Goal: Transaction & Acquisition: Purchase product/service

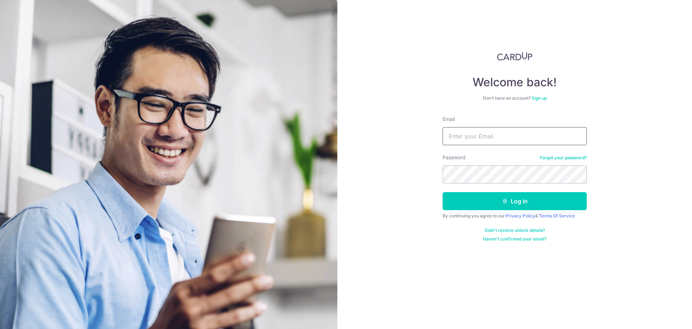
click at [472, 138] on input "Email" at bounding box center [515, 136] width 144 height 18
type input "[EMAIL_ADDRESS][DOMAIN_NAME]"
click at [443, 192] on button "Log in" at bounding box center [515, 201] width 144 height 18
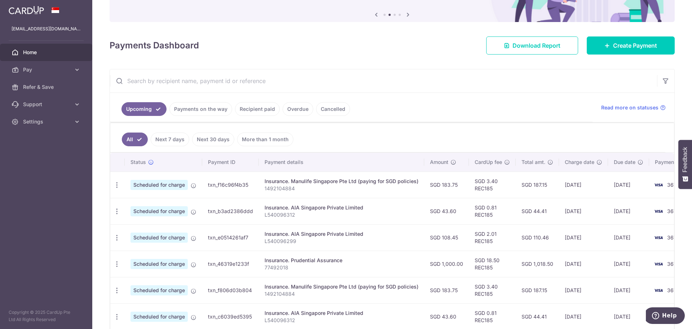
scroll to position [72, 0]
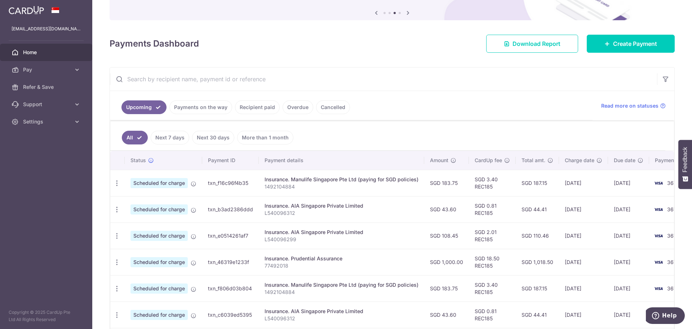
click at [217, 81] on input "text" at bounding box center [383, 78] width 547 height 23
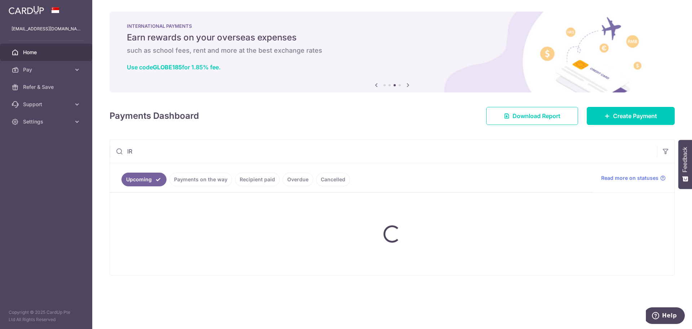
type input "I"
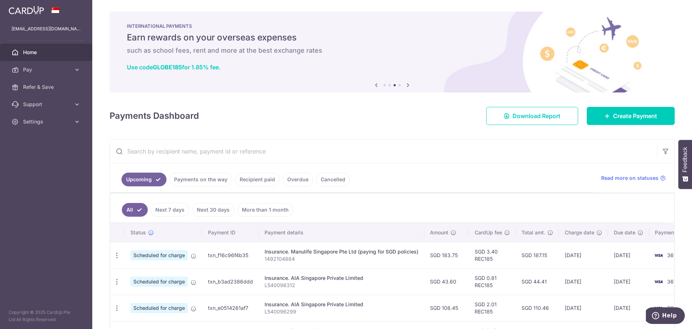
click at [262, 177] on link "Recipient paid" at bounding box center [257, 179] width 45 height 14
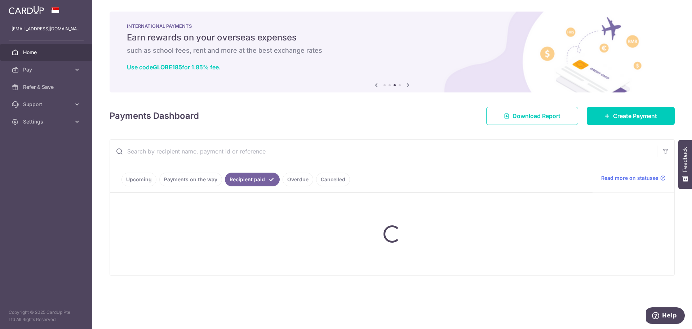
click at [221, 149] on input "text" at bounding box center [383, 151] width 547 height 23
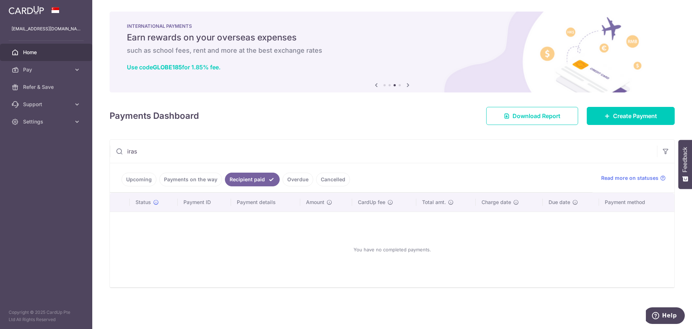
click at [194, 177] on link "Payments on the way" at bounding box center [190, 179] width 63 height 14
click at [174, 149] on input "iras" at bounding box center [383, 151] width 547 height 23
drag, startPoint x: 156, startPoint y: 149, endPoint x: 116, endPoint y: 149, distance: 40.0
click at [116, 149] on div "iras" at bounding box center [383, 151] width 547 height 23
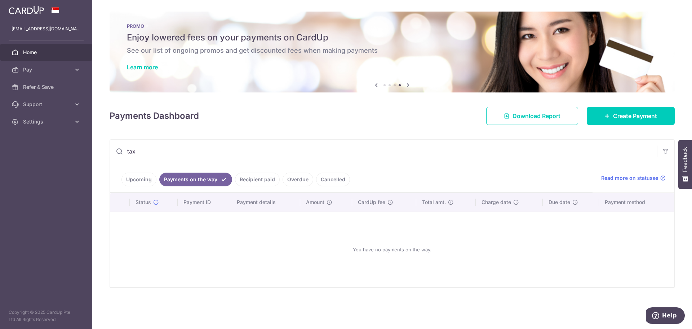
type input "tax"
click at [253, 176] on link "Recipient paid" at bounding box center [257, 179] width 45 height 14
click at [181, 152] on input "tax" at bounding box center [383, 151] width 547 height 23
click at [136, 182] on link "Upcoming" at bounding box center [139, 179] width 35 height 14
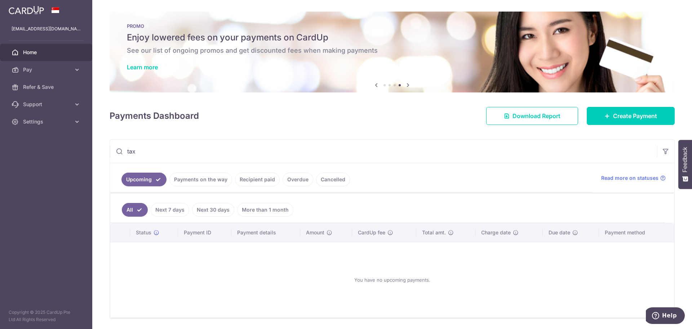
click at [296, 178] on link "Overdue" at bounding box center [298, 179] width 31 height 14
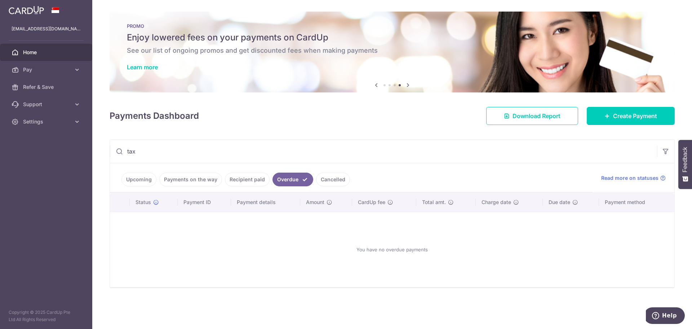
click at [148, 181] on link "Upcoming" at bounding box center [139, 179] width 35 height 14
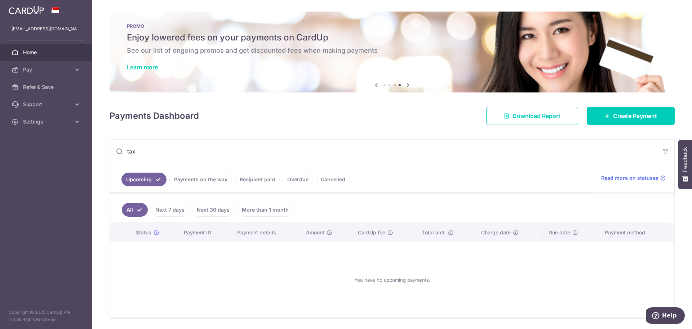
click at [277, 209] on link "More than 1 month" at bounding box center [265, 210] width 56 height 14
click at [289, 180] on link "Overdue" at bounding box center [298, 179] width 31 height 14
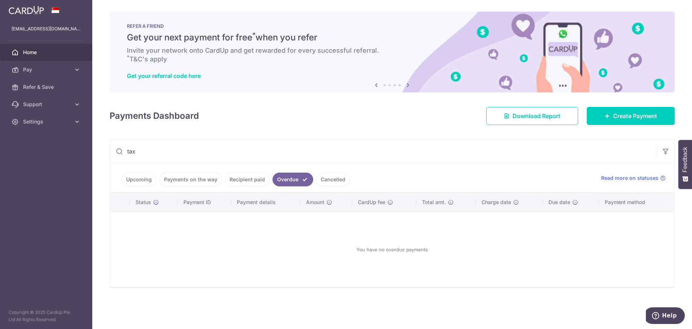
click at [262, 180] on link "Recipient paid" at bounding box center [247, 179] width 45 height 14
click at [209, 153] on input "tax" at bounding box center [383, 151] width 547 height 23
click at [136, 176] on link "Upcoming" at bounding box center [139, 179] width 35 height 14
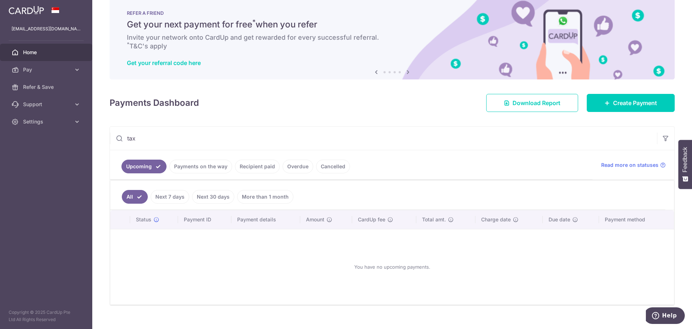
scroll to position [24, 0]
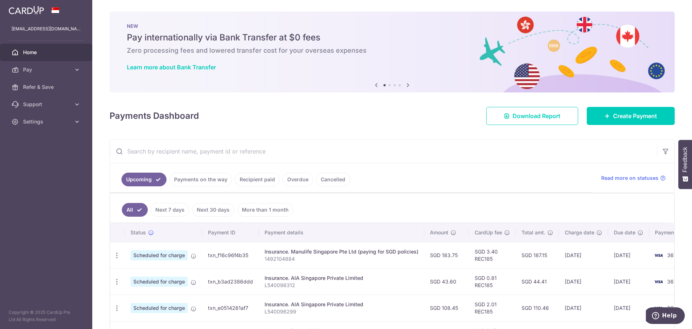
click at [264, 210] on link "More than 1 month" at bounding box center [265, 210] width 56 height 14
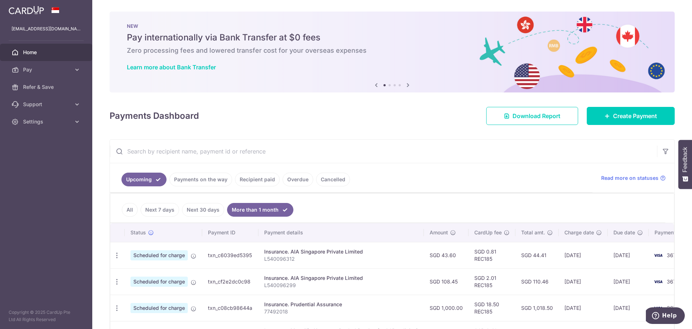
click at [257, 181] on link "Recipient paid" at bounding box center [257, 179] width 45 height 14
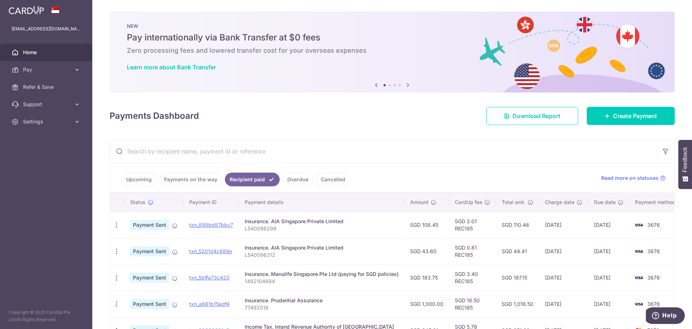
click at [206, 154] on input "text" at bounding box center [383, 151] width 547 height 23
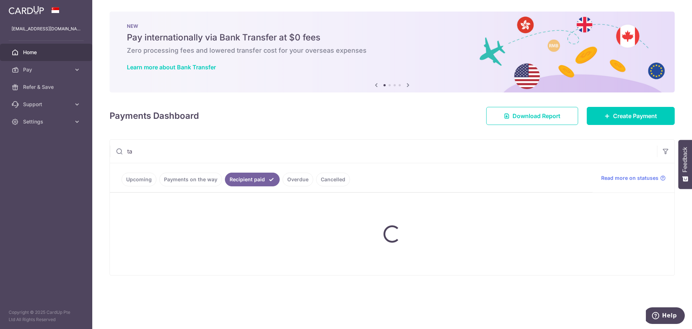
type input "tax"
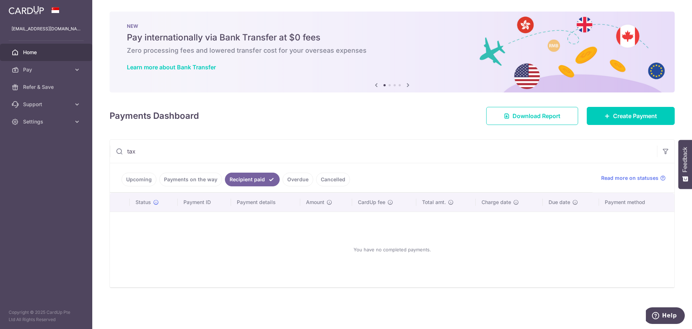
drag, startPoint x: 166, startPoint y: 156, endPoint x: 88, endPoint y: 150, distance: 77.8
click at [91, 151] on main "aibicon@gmail.com Home Pay Payments Recipients Cards Refer & Save Support FAQ C…" at bounding box center [346, 164] width 692 height 329
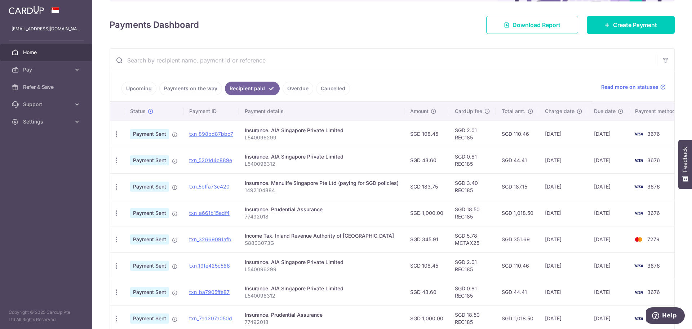
scroll to position [108, 0]
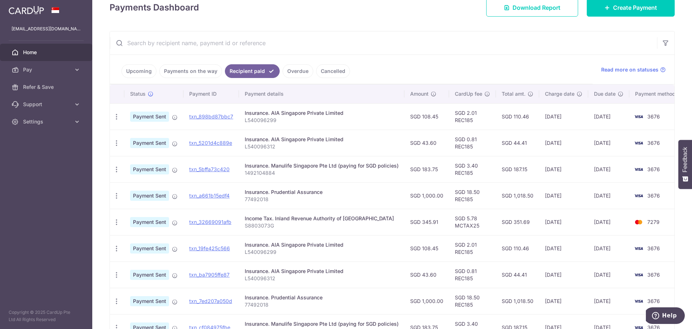
click at [280, 217] on div "Income Tax. Inland Revenue Authority of Singapore" at bounding box center [322, 218] width 154 height 7
copy td "Income Tax. Inland Revenue Authority of Singapore"
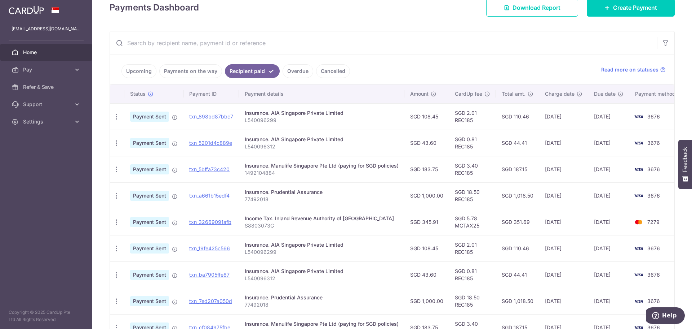
click at [202, 50] on input "text" at bounding box center [383, 42] width 547 height 23
paste input "Income Tax. Inland Revenue Authority of Singapore"
type input "Income Tax. Inland Revenue Authority of Singapore"
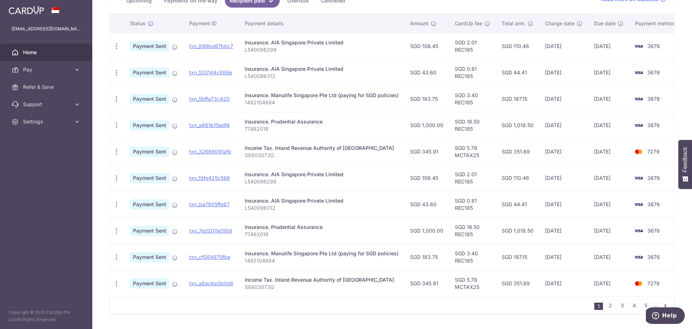
scroll to position [166, 0]
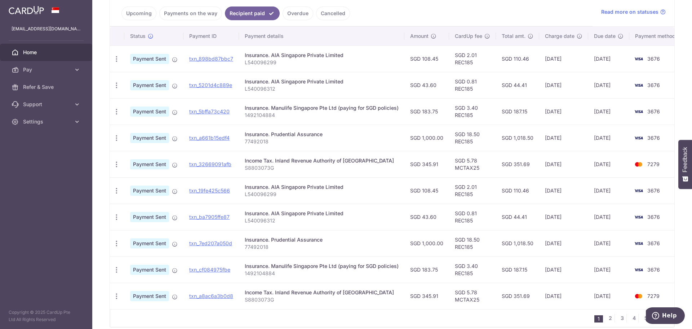
drag, startPoint x: 408, startPoint y: 163, endPoint x: 438, endPoint y: 163, distance: 29.6
click at [438, 163] on td "SGD 345.91" at bounding box center [427, 164] width 45 height 26
click at [607, 321] on link "2" at bounding box center [610, 317] width 9 height 9
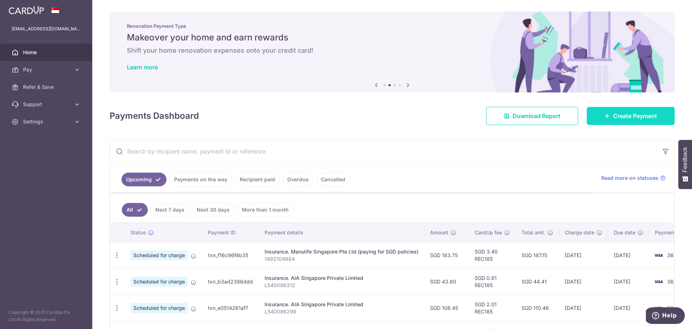
click at [629, 114] on span "Create Payment" at bounding box center [635, 115] width 44 height 9
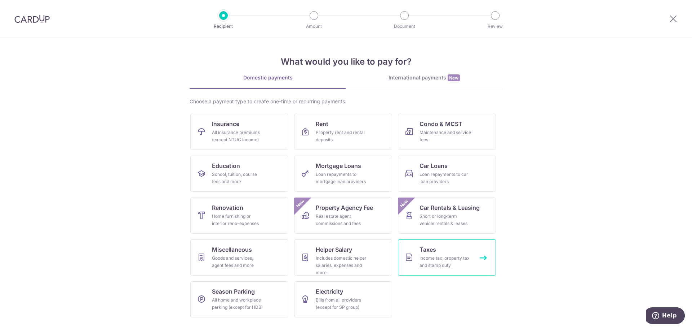
click at [435, 254] on link "Taxes Income tax, property tax and stamp duty" at bounding box center [447, 257] width 98 height 36
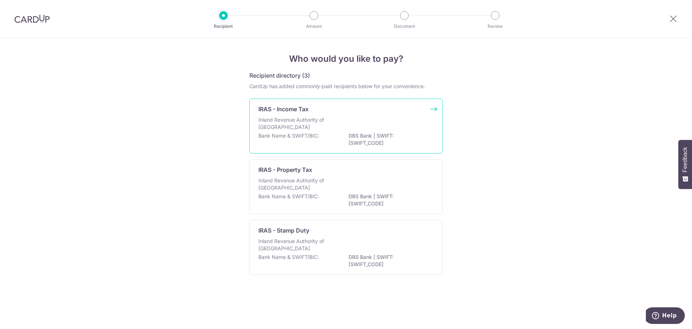
click at [300, 126] on p "Inland Revenue Authority of [GEOGRAPHIC_DATA]" at bounding box center [297, 123] width 76 height 14
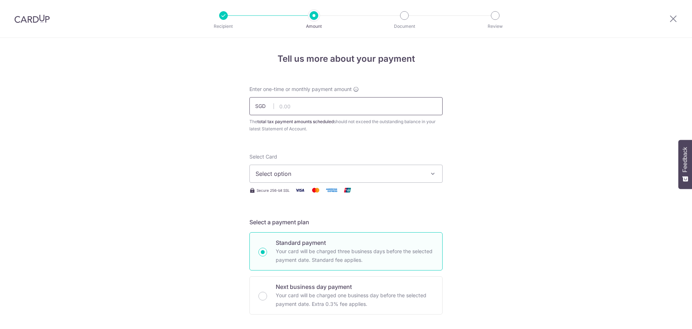
click at [293, 106] on input "text" at bounding box center [346, 106] width 193 height 18
type input "345.91"
click at [292, 181] on button "Select option" at bounding box center [346, 173] width 193 height 18
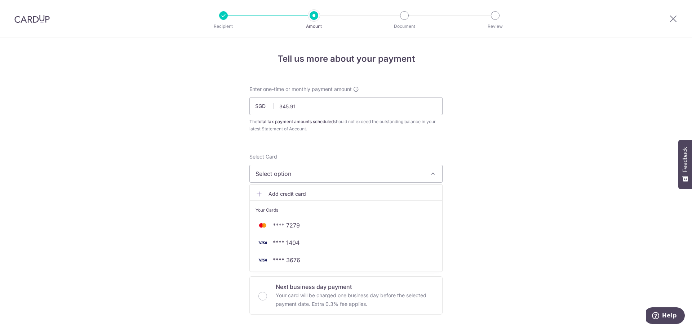
click at [294, 176] on span "Select option" at bounding box center [340, 173] width 168 height 9
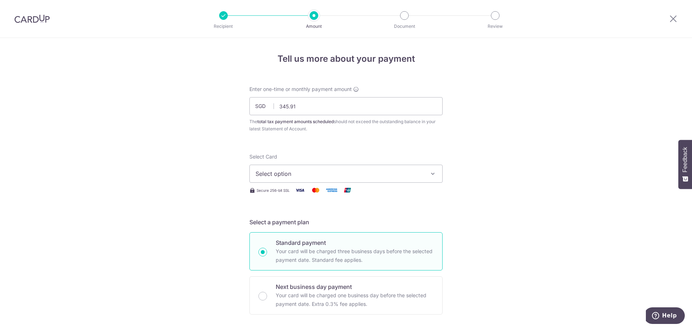
click at [294, 176] on span "Select option" at bounding box center [340, 173] width 168 height 9
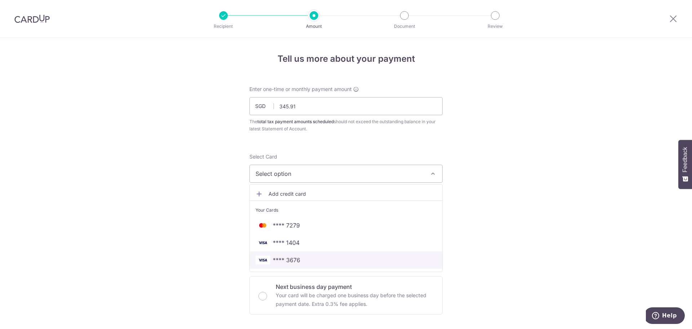
click at [299, 258] on span "**** 3676" at bounding box center [346, 259] width 181 height 9
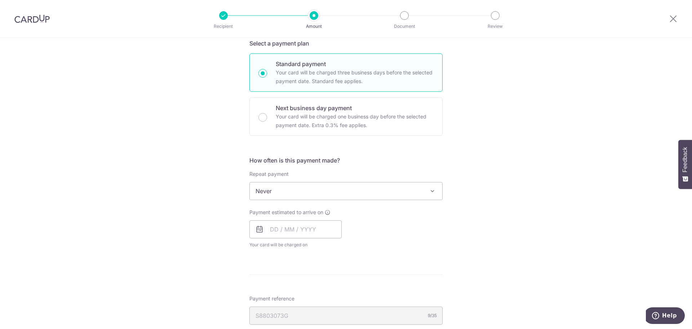
scroll to position [180, 0]
click at [268, 188] on span "Never" at bounding box center [346, 188] width 193 height 17
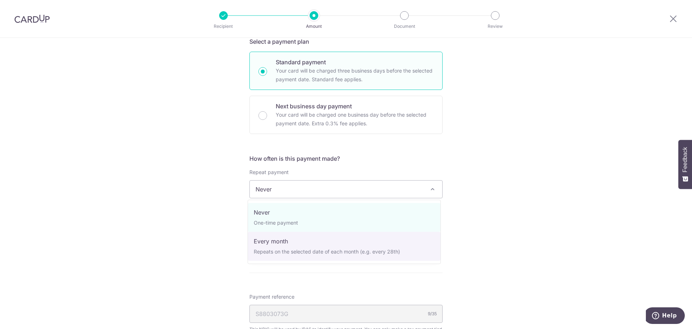
select select "3"
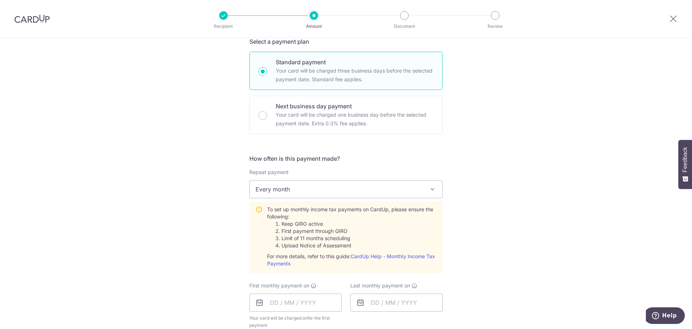
scroll to position [216, 0]
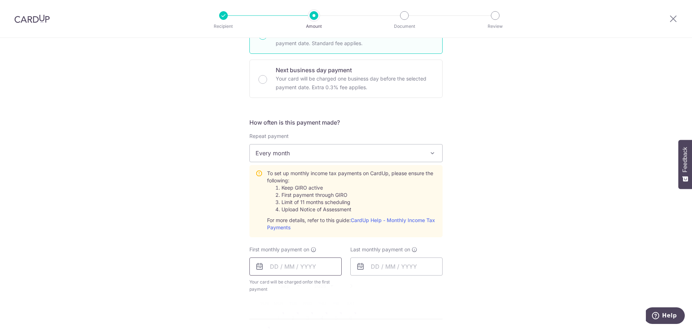
click at [286, 265] on input "text" at bounding box center [296, 266] width 92 height 18
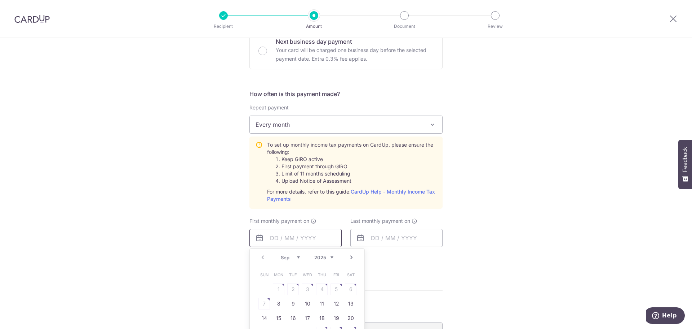
scroll to position [289, 0]
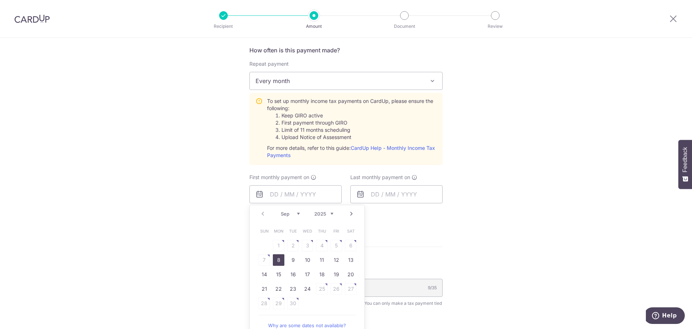
click at [273, 260] on link "8" at bounding box center [279, 260] width 12 height 12
type input "08/09/2025"
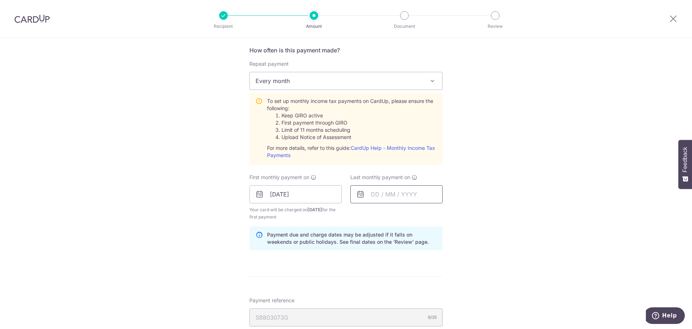
click at [379, 194] on input "text" at bounding box center [397, 194] width 92 height 18
click at [451, 214] on link "Next" at bounding box center [452, 213] width 9 height 9
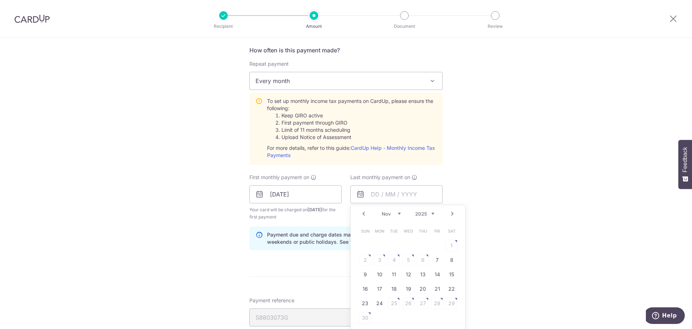
click at [451, 214] on link "Next" at bounding box center [452, 213] width 9 height 9
click at [408, 287] on link "25" at bounding box center [409, 289] width 12 height 12
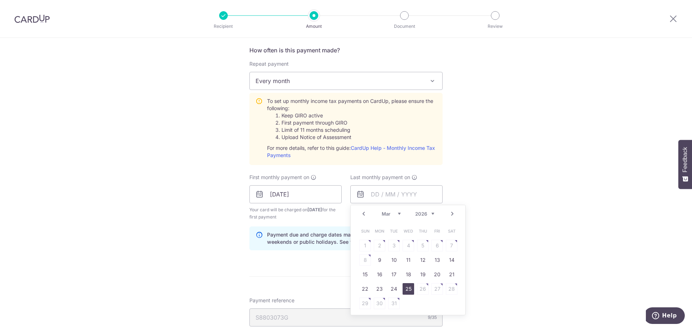
type input "25/03/2026"
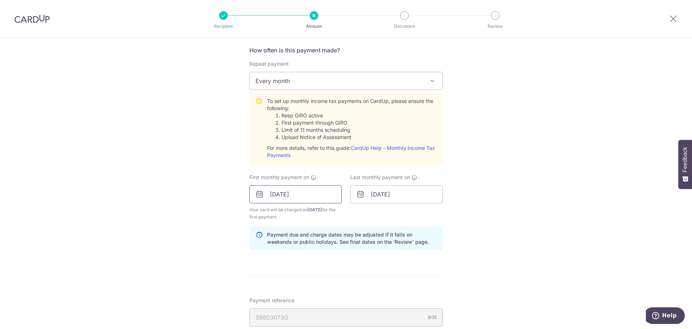
click at [320, 191] on input "08/09/2025" at bounding box center [296, 194] width 92 height 18
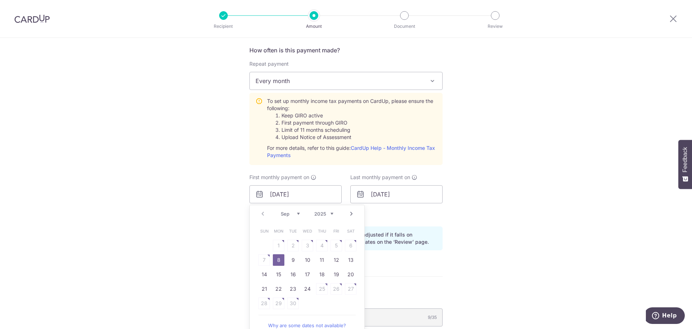
click at [277, 259] on link "8" at bounding box center [279, 260] width 12 height 12
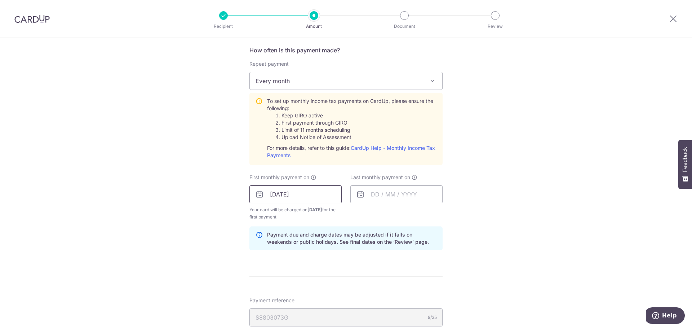
click at [310, 195] on input "08/09/2025" at bounding box center [296, 194] width 92 height 18
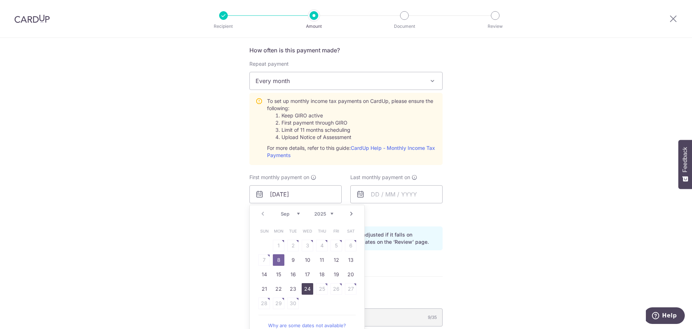
click at [308, 287] on link "24" at bounding box center [308, 289] width 12 height 12
type input "[DATE]"
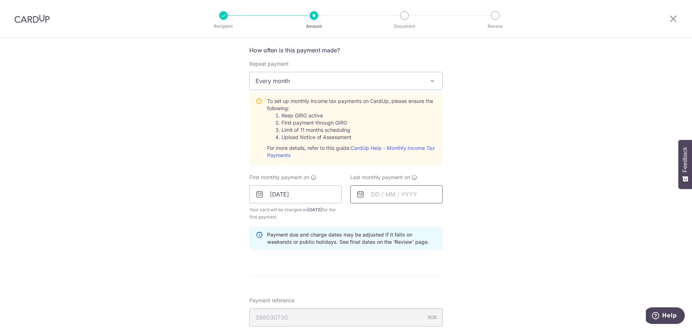
click at [386, 194] on input "text" at bounding box center [397, 194] width 92 height 18
click at [450, 214] on link "Next" at bounding box center [452, 213] width 9 height 9
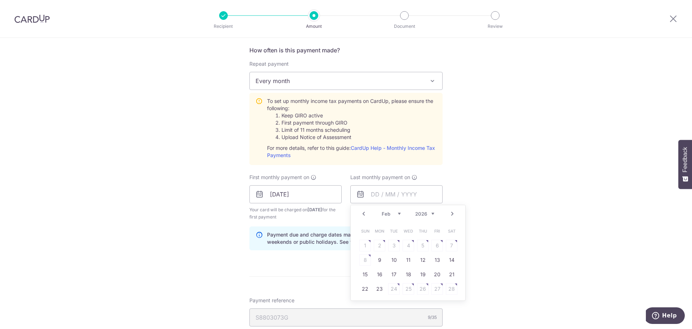
click at [450, 214] on link "Next" at bounding box center [452, 213] width 9 height 9
click at [375, 288] on link "23" at bounding box center [380, 289] width 12 height 12
type input "23/03/2026"
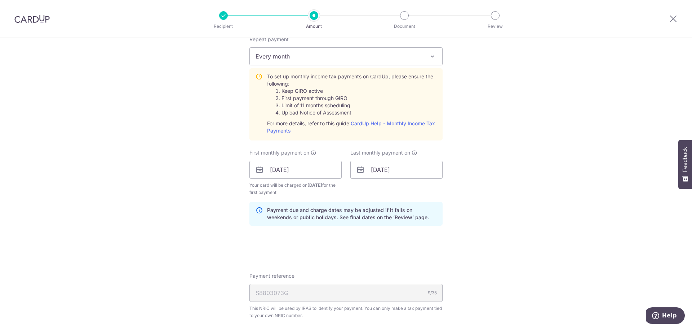
scroll to position [397, 0]
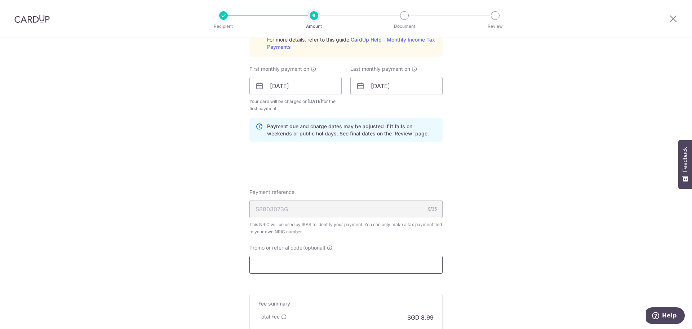
click at [292, 264] on input "Promo or referral code (optional)" at bounding box center [346, 264] width 193 height 18
paste input "MLTAX25R"
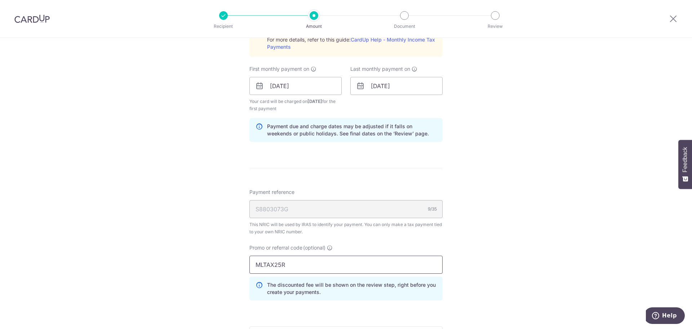
type input "MLTAX25R"
click at [204, 261] on div "Tell us more about your payment Enter one-time or monthly payment amount SGD 34…" at bounding box center [346, 48] width 692 height 814
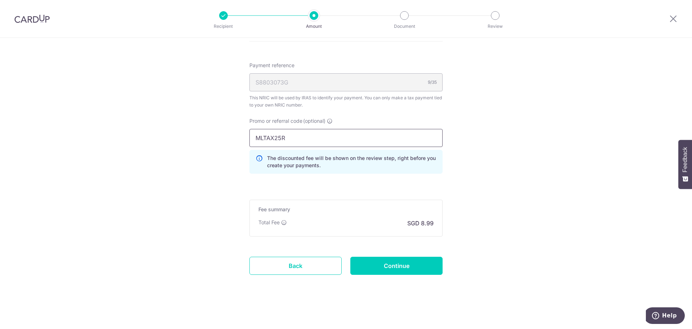
scroll to position [0, 0]
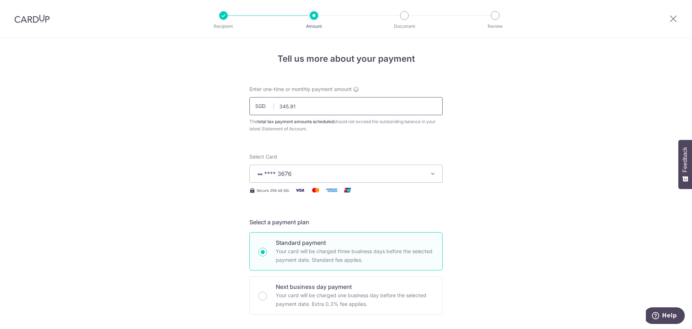
click at [307, 109] on input "345.91" at bounding box center [346, 106] width 193 height 18
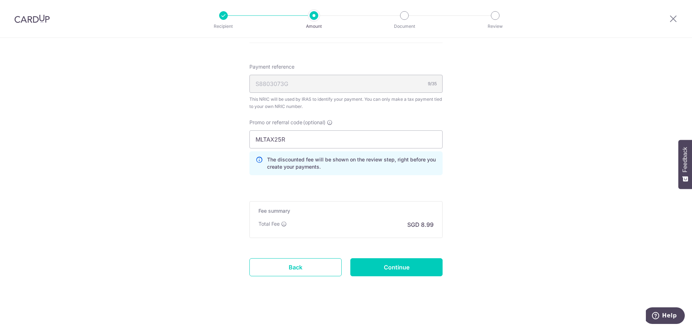
scroll to position [523, 0]
click at [373, 263] on input "Continue" at bounding box center [397, 265] width 92 height 18
type input "Create Schedule"
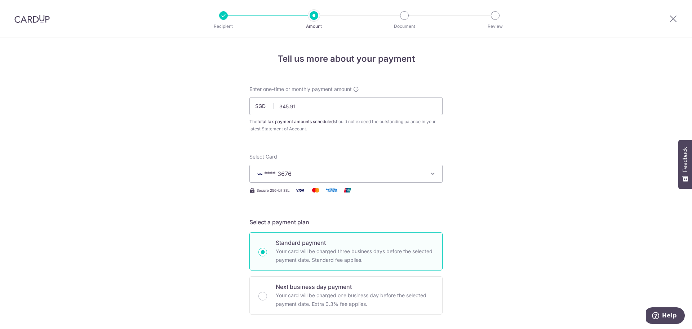
scroll to position [422, 0]
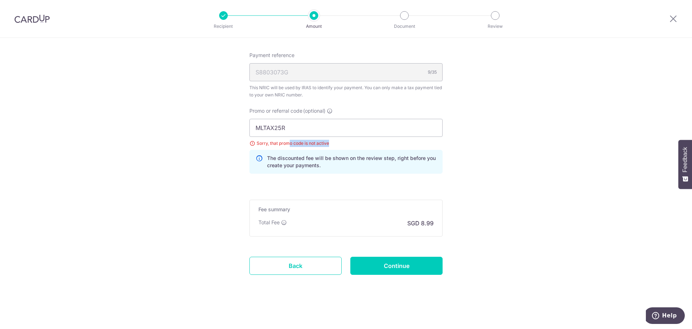
drag, startPoint x: 288, startPoint y: 144, endPoint x: 335, endPoint y: 144, distance: 47.2
click at [335, 144] on div "Sorry, that promo code is not active" at bounding box center [346, 143] width 193 height 7
click at [273, 127] on input "MLTAX25R" at bounding box center [346, 128] width 193 height 18
paste input "VTAX25ONE"
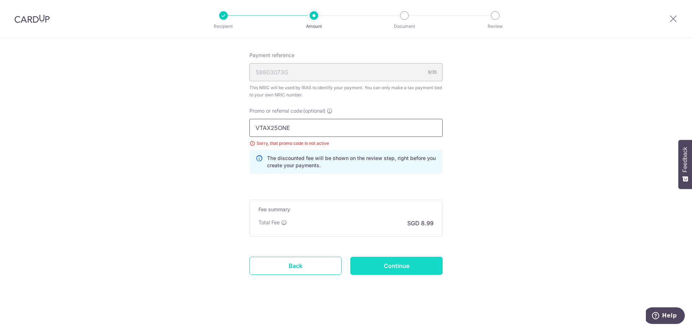
type input "VTAX25ONE"
click at [385, 264] on input "Continue" at bounding box center [397, 265] width 92 height 18
type input "Update Schedule"
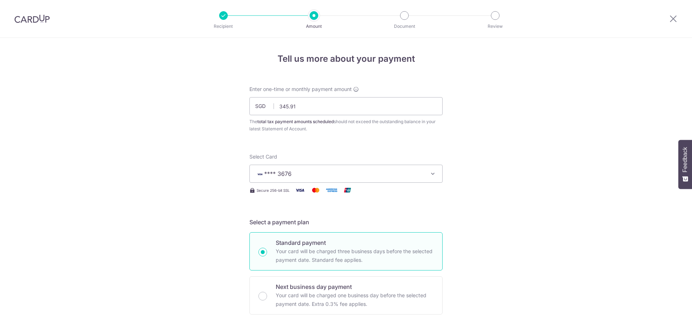
scroll to position [382, 0]
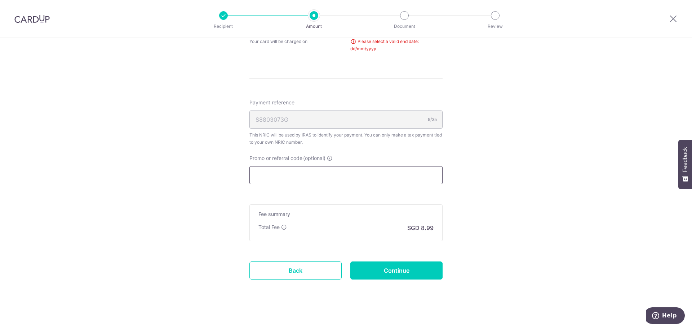
click at [307, 173] on input "Promo or referral code (optional)" at bounding box center [346, 175] width 193 height 18
paste input "VTAX25ONE"
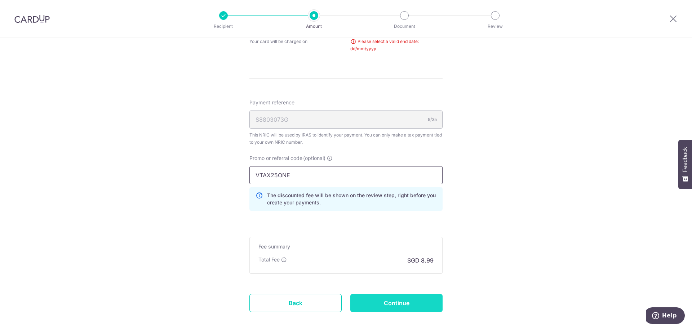
type input "VTAX25ONE"
click at [386, 299] on input "Continue" at bounding box center [397, 303] width 92 height 18
type input "Update Schedule"
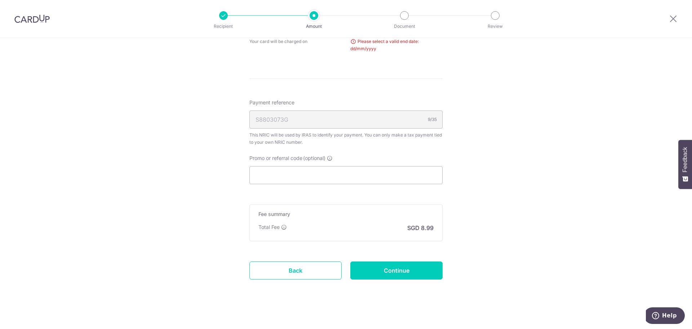
scroll to position [237, 0]
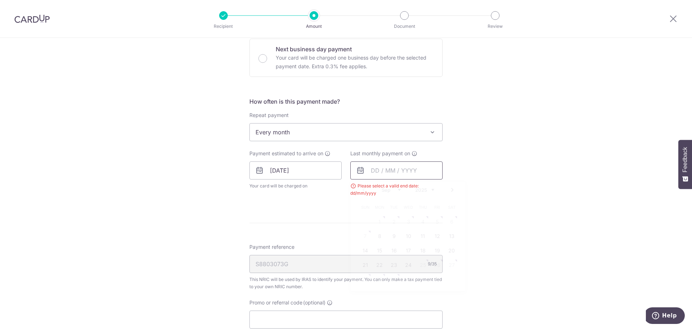
click at [380, 172] on input "text" at bounding box center [397, 170] width 92 height 18
click at [448, 190] on link "Next" at bounding box center [452, 189] width 9 height 9
click at [450, 190] on link "Next" at bounding box center [452, 189] width 9 height 9
click at [284, 222] on form "Enter one-time or monthly payment amount SGD 345.91 345.91 The total tax paymen…" at bounding box center [346, 145] width 193 height 595
click at [372, 169] on input "text" at bounding box center [397, 170] width 92 height 18
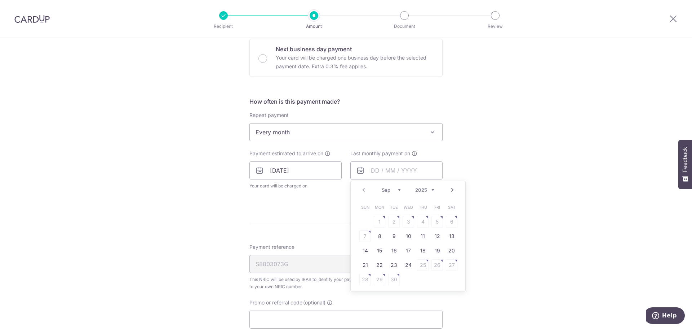
click at [274, 244] on span "Payment reference" at bounding box center [272, 246] width 45 height 7
click at [274, 255] on input "S8803073G" at bounding box center [346, 264] width 193 height 18
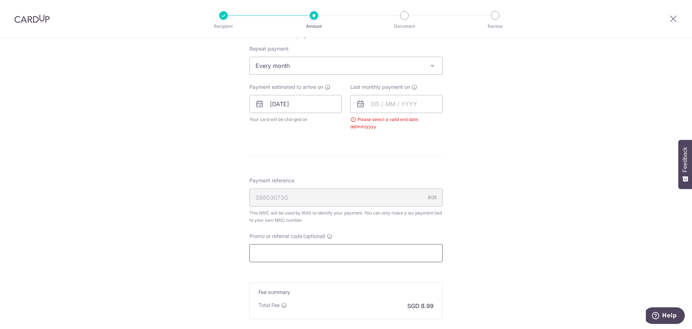
scroll to position [345, 0]
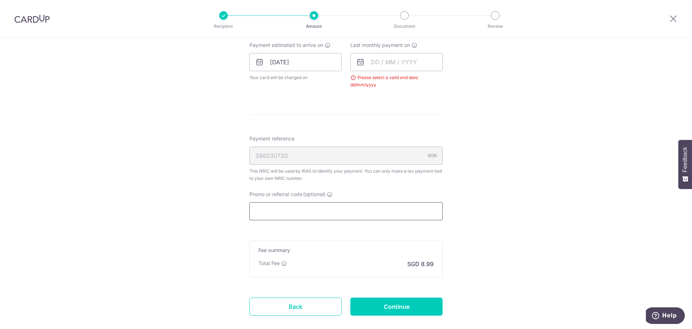
click at [283, 211] on input "Promo or referral code (optional)" at bounding box center [346, 211] width 193 height 18
paste input "REC185"
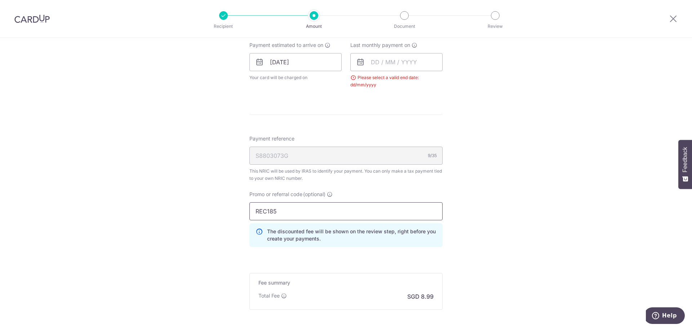
type input "REC185"
click at [360, 248] on div "Promo or referral code (optional) REC185 The discounted fee will be shown on th…" at bounding box center [346, 221] width 202 height 62
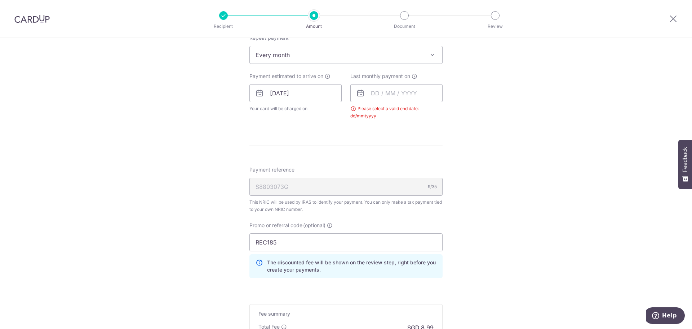
scroll to position [311, 0]
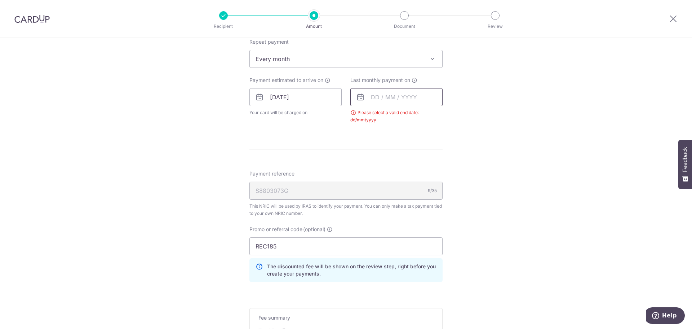
click at [424, 106] on input "text" at bounding box center [397, 97] width 92 height 18
click at [424, 97] on input "text" at bounding box center [397, 97] width 92 height 18
click at [450, 115] on link "Next" at bounding box center [452, 116] width 9 height 9
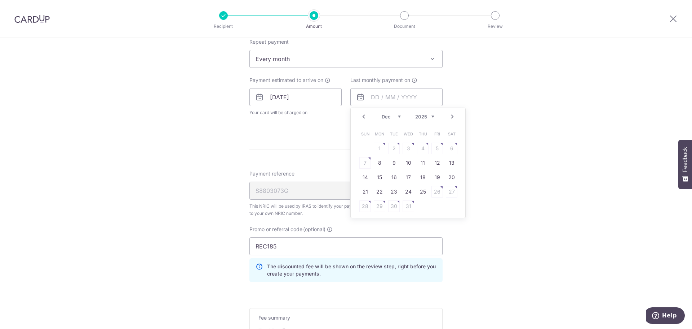
click at [450, 115] on link "Next" at bounding box center [452, 116] width 9 height 9
click at [376, 190] on link "23" at bounding box center [380, 192] width 12 height 12
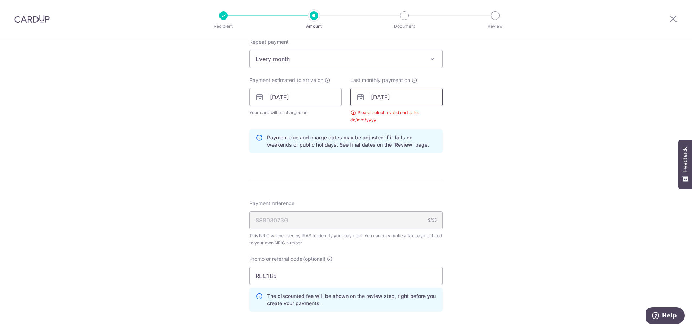
click at [397, 99] on input "23/03/2026" at bounding box center [397, 97] width 92 height 18
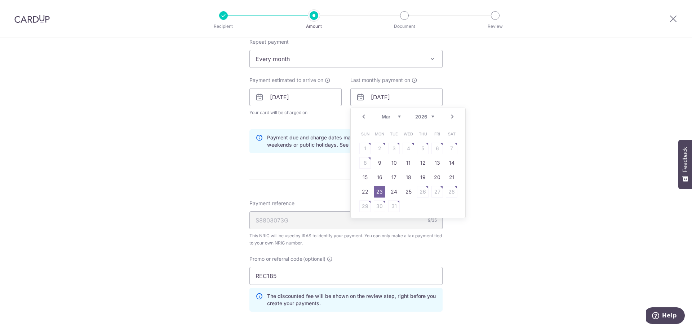
click at [323, 123] on div "Payment estimated to arrive on 24/09/2025 Your card will be charged on for the …" at bounding box center [295, 99] width 101 height 47
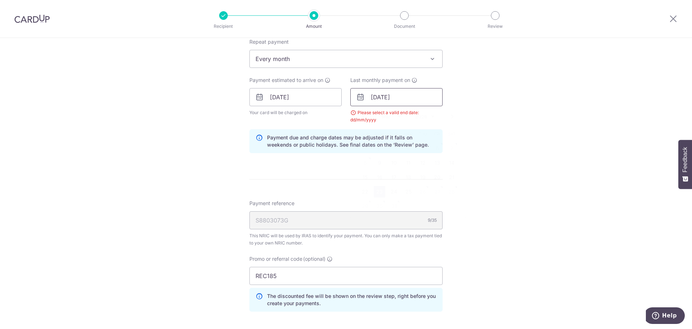
click at [402, 98] on input "23/03/2026" at bounding box center [397, 97] width 92 height 18
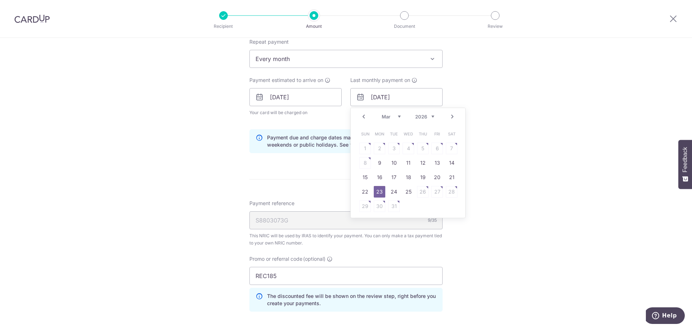
click at [360, 119] on link "Prev" at bounding box center [364, 116] width 9 height 9
click at [360, 118] on link "Prev" at bounding box center [364, 116] width 9 height 9
click at [360, 116] on link "Prev" at bounding box center [364, 116] width 9 height 9
click at [381, 190] on link "22" at bounding box center [380, 192] width 12 height 12
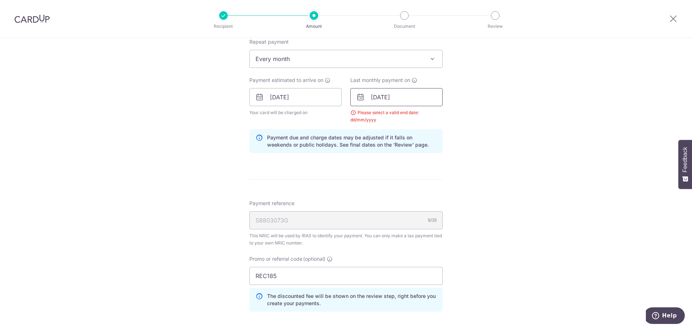
click at [403, 96] on input "22/12/2025" at bounding box center [397, 97] width 92 height 18
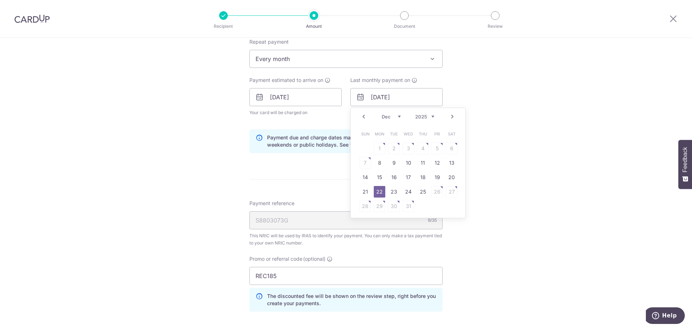
click at [450, 118] on link "Next" at bounding box center [452, 116] width 9 height 9
click at [451, 118] on link "Next" at bounding box center [452, 116] width 9 height 9
click at [362, 115] on link "Prev" at bounding box center [364, 116] width 9 height 9
click at [378, 205] on link "26" at bounding box center [380, 206] width 12 height 12
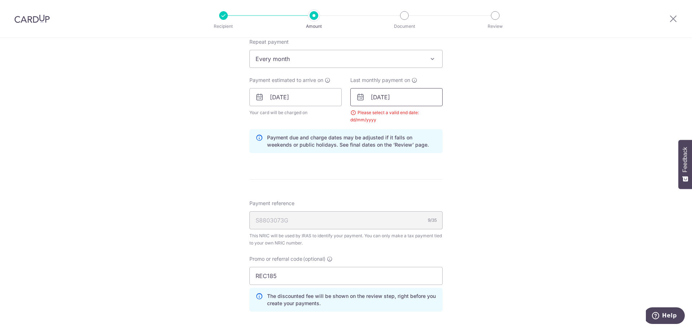
click at [410, 96] on input "26/01/2026" at bounding box center [397, 97] width 92 height 18
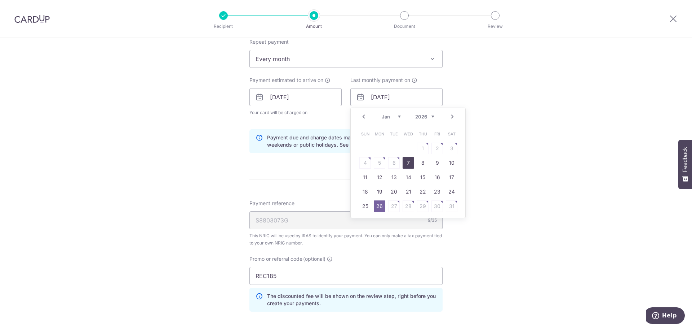
click at [406, 160] on link "7" at bounding box center [409, 163] width 12 height 12
type input "07/01/2026"
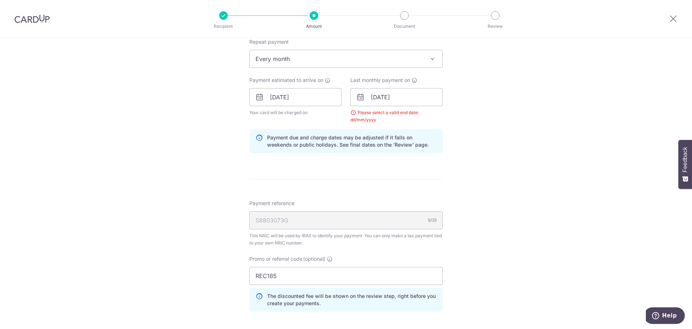
click at [459, 150] on div "Tell us more about your payment Enter one-time or monthly payment amount SGD 34…" at bounding box center [346, 96] width 692 height 739
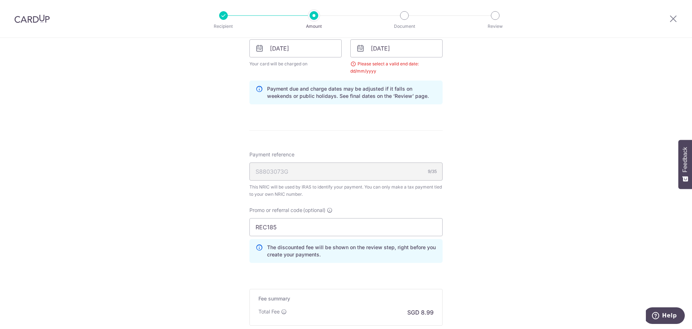
scroll to position [419, 0]
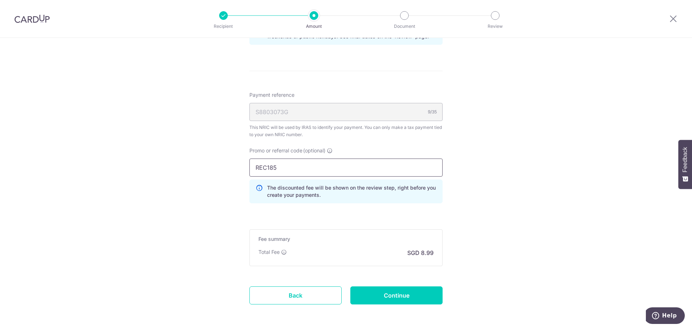
click at [338, 165] on input "REC185" at bounding box center [346, 167] width 193 height 18
click at [378, 292] on input "Continue" at bounding box center [397, 295] width 92 height 18
type input "Update Schedule"
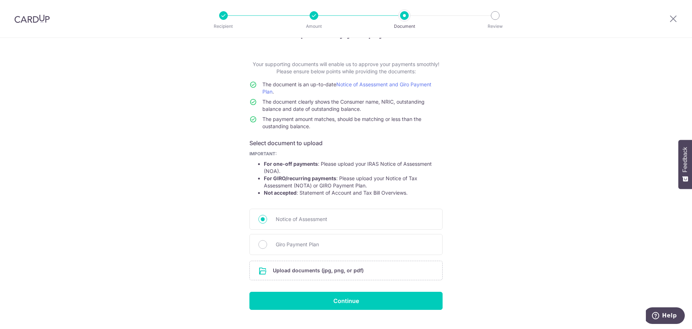
scroll to position [40, 0]
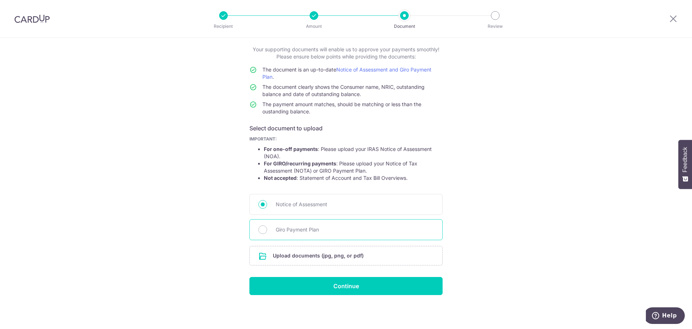
click at [291, 230] on span "Giro Payment Plan" at bounding box center [355, 229] width 158 height 9
click at [267, 230] on input "Giro Payment Plan" at bounding box center [263, 229] width 9 height 9
radio input "true"
click at [292, 205] on span "Notice of Assessment" at bounding box center [355, 204] width 158 height 9
click at [267, 205] on input "Notice of Assessment" at bounding box center [263, 204] width 9 height 9
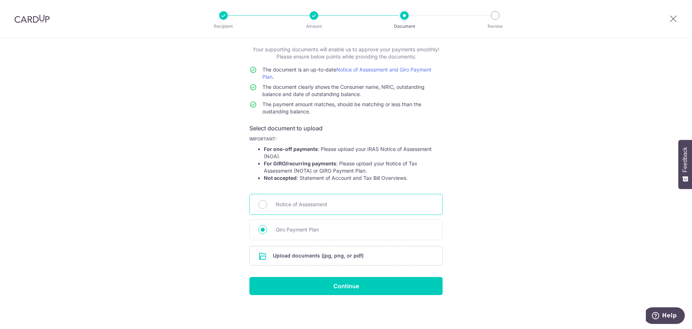
radio input "true"
click at [315, 235] on div "Giro Payment Plan" at bounding box center [346, 229] width 193 height 21
click at [282, 230] on span "Giro Payment Plan" at bounding box center [355, 229] width 158 height 9
click at [267, 230] on input "Giro Payment Plan" at bounding box center [263, 229] width 9 height 9
radio input "true"
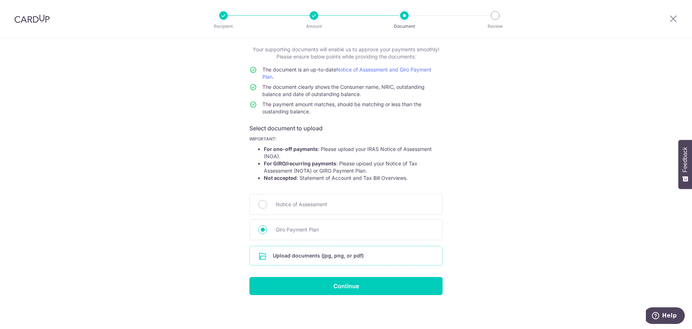
click at [281, 253] on input "file" at bounding box center [346, 255] width 193 height 19
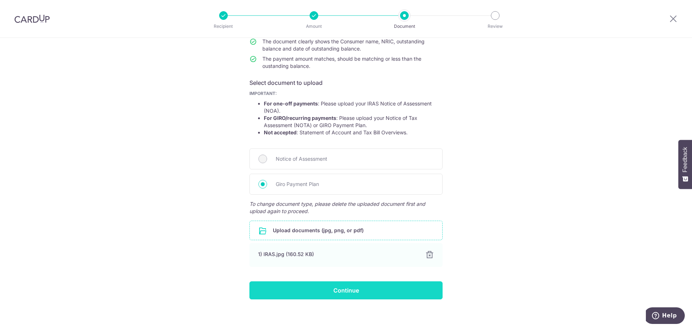
scroll to position [89, 0]
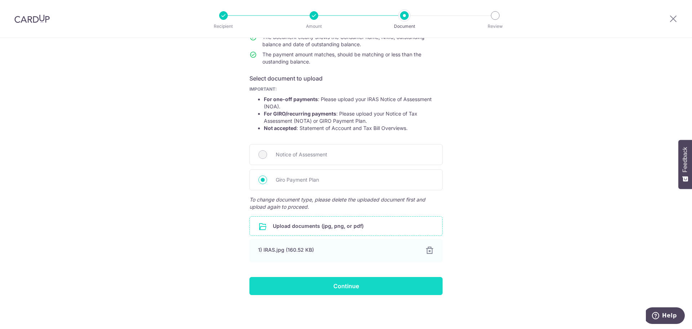
click at [354, 282] on input "Continue" at bounding box center [346, 286] width 193 height 18
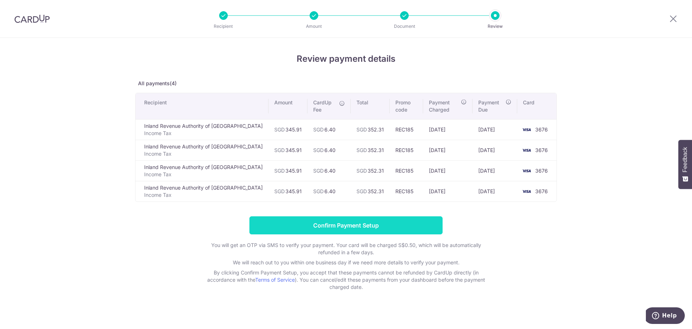
click at [387, 225] on input "Confirm Payment Setup" at bounding box center [346, 225] width 193 height 18
